Goal: Find specific page/section: Find specific page/section

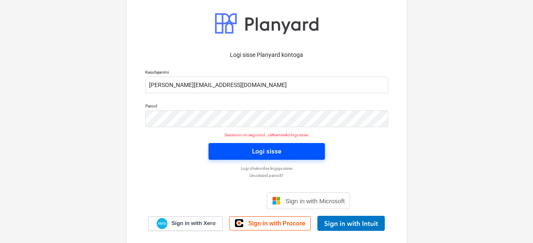
click at [239, 156] on span "Logi sisse" at bounding box center [267, 151] width 96 height 11
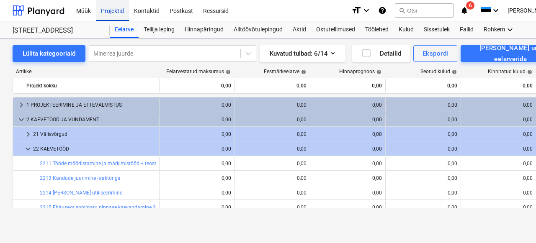
click at [106, 9] on div "Projektid" at bounding box center [112, 10] width 33 height 21
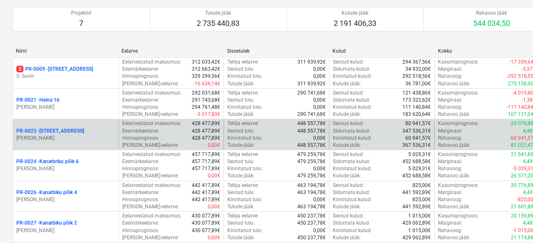
scroll to position [57, 0]
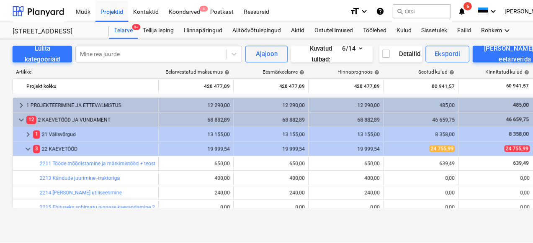
scroll to position [276, 0]
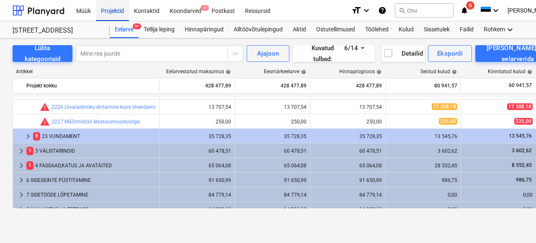
click at [117, 10] on div "Projektid" at bounding box center [112, 10] width 33 height 21
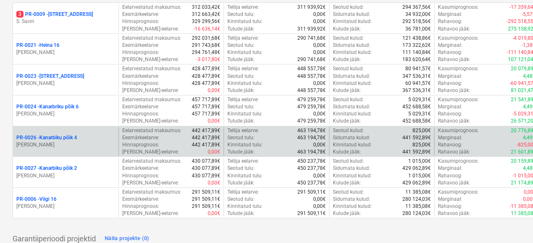
scroll to position [176, 0]
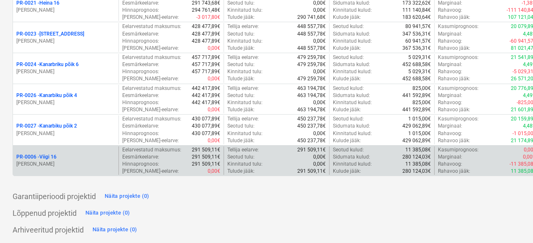
click at [38, 148] on div "PR-0006 - Viigi 16 [PERSON_NAME]" at bounding box center [66, 161] width 106 height 29
click at [48, 159] on p "PR-0006 - Viigi 16" at bounding box center [36, 157] width 40 height 7
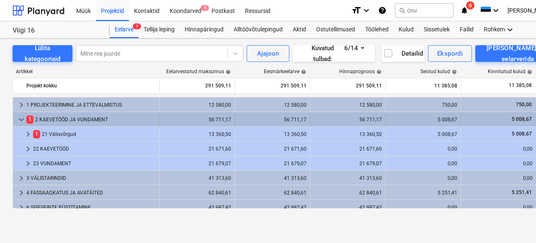
click at [20, 119] on span "keyboard_arrow_down" at bounding box center [21, 120] width 10 height 10
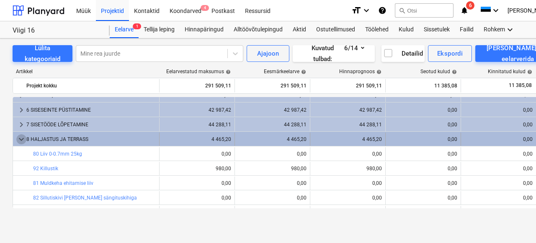
click at [22, 140] on span "keyboard_arrow_down" at bounding box center [21, 139] width 10 height 10
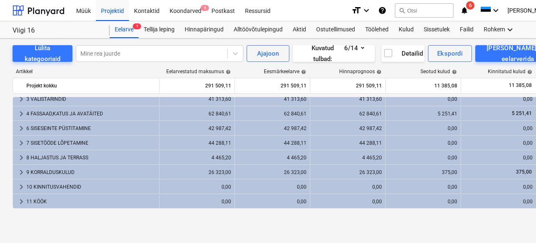
scroll to position [35, 0]
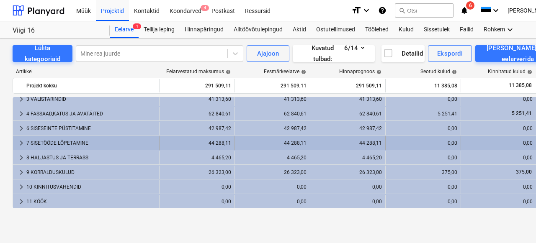
click at [51, 142] on div "7 SISETÖÖDE LÕPETAMINE" at bounding box center [90, 143] width 129 height 13
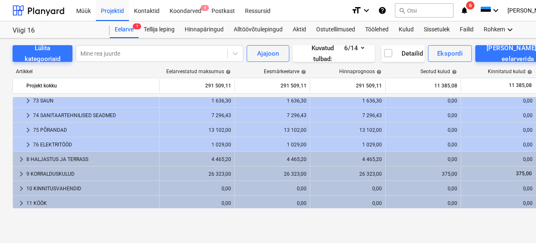
scroll to position [122, 0]
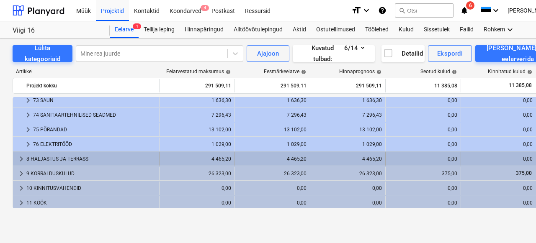
click at [81, 159] on div "8 HALJASTUS JA TERRASS" at bounding box center [90, 158] width 129 height 13
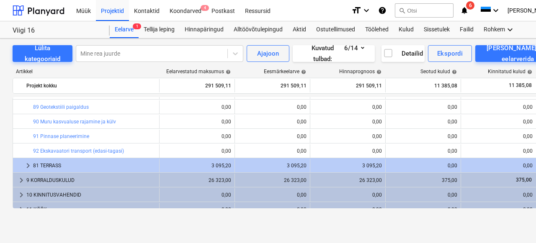
scroll to position [328, 0]
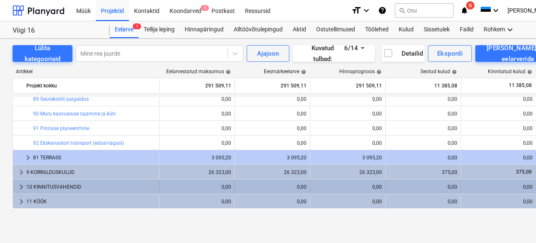
click at [65, 186] on div "10 KINNITUSVAHENDID" at bounding box center [90, 187] width 129 height 13
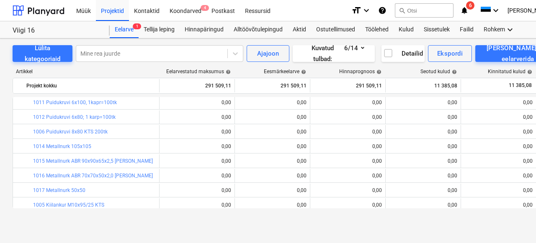
scroll to position [143, 0]
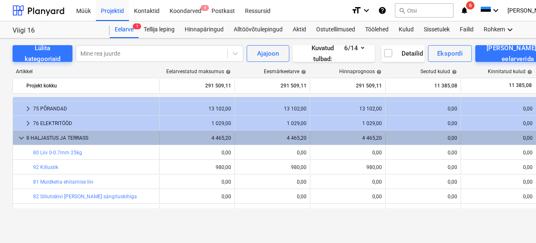
click at [52, 137] on div "8 HALJASTUS JA TERRASS" at bounding box center [90, 138] width 129 height 13
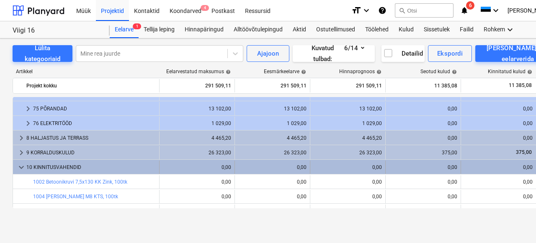
click at [54, 166] on div "10 KINNITUSVAHENDID" at bounding box center [90, 167] width 129 height 13
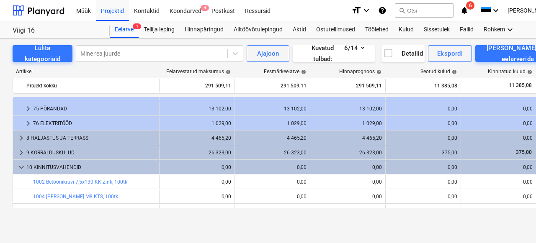
scroll to position [123, 0]
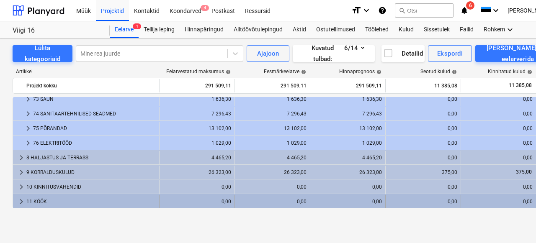
click at [60, 202] on div "11 KÖÖK" at bounding box center [90, 201] width 129 height 13
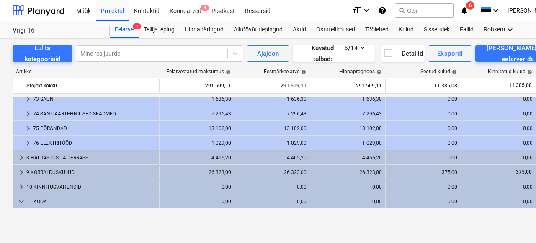
scroll to position [138, 0]
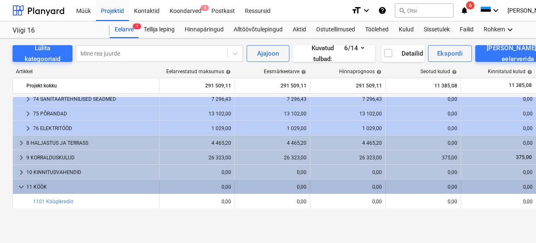
click at [40, 187] on div "11 KÖÖK" at bounding box center [90, 187] width 129 height 13
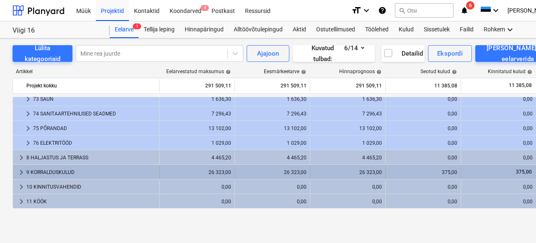
click at [59, 175] on div "9 KORRALDUSKULUD" at bounding box center [90, 172] width 129 height 13
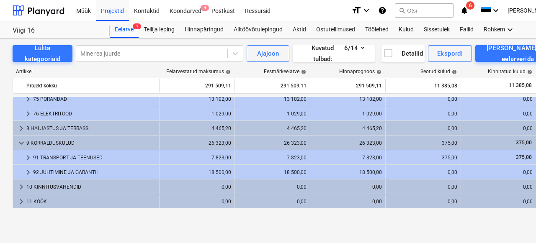
scroll to position [99, 0]
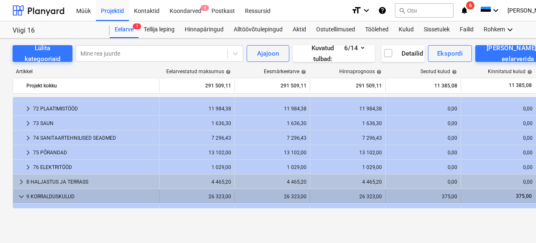
click at [44, 191] on div "9 KORRALDUSKULUD" at bounding box center [90, 196] width 129 height 13
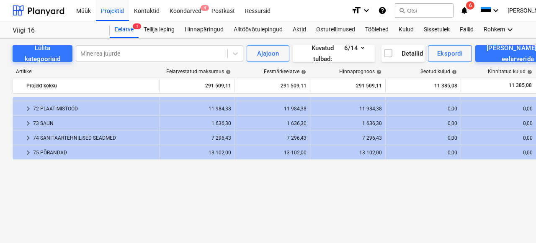
scroll to position [0, 0]
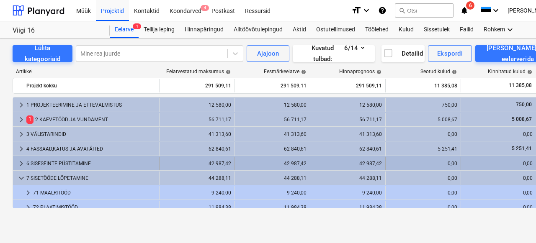
click at [56, 167] on div "6 SISESEINTE PÜSTITAMINE" at bounding box center [90, 163] width 129 height 13
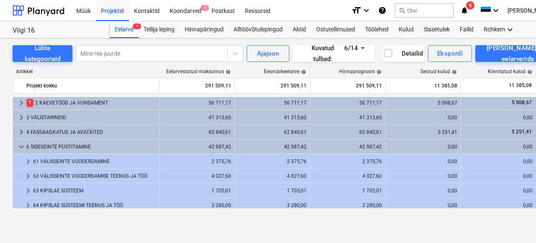
scroll to position [15, 0]
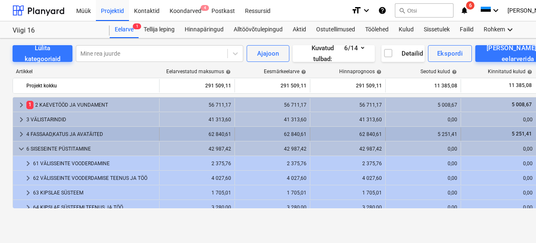
click at [63, 139] on div "4 FASSAAD,KATUS JA AVATÄITED" at bounding box center [90, 134] width 129 height 13
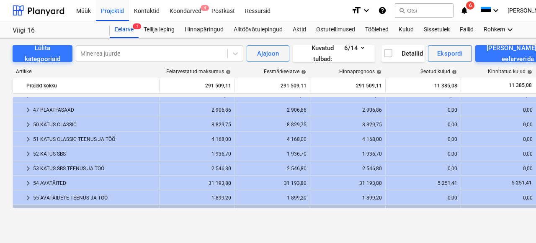
scroll to position [127, 0]
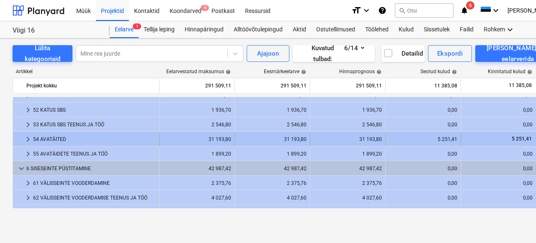
click at [66, 142] on div "54 AVATÄITED" at bounding box center [94, 139] width 123 height 13
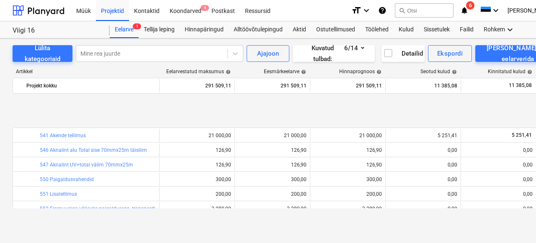
scroll to position [195, 0]
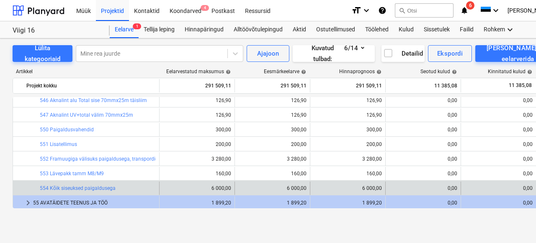
click at [88, 194] on div "bar_chart 554 Kõik siseuksed paigaldusega" at bounding box center [98, 188] width 116 height 13
click at [88, 190] on link "554 Kõik siseuksed paigaldusega" at bounding box center [78, 189] width 76 height 6
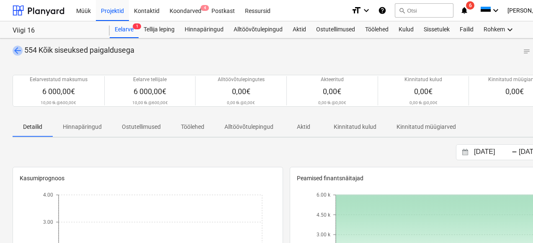
click at [21, 52] on span "arrow_back" at bounding box center [18, 51] width 10 height 10
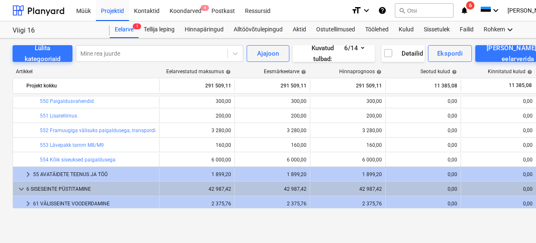
scroll to position [176, 0]
